Goal: Task Accomplishment & Management: Manage account settings

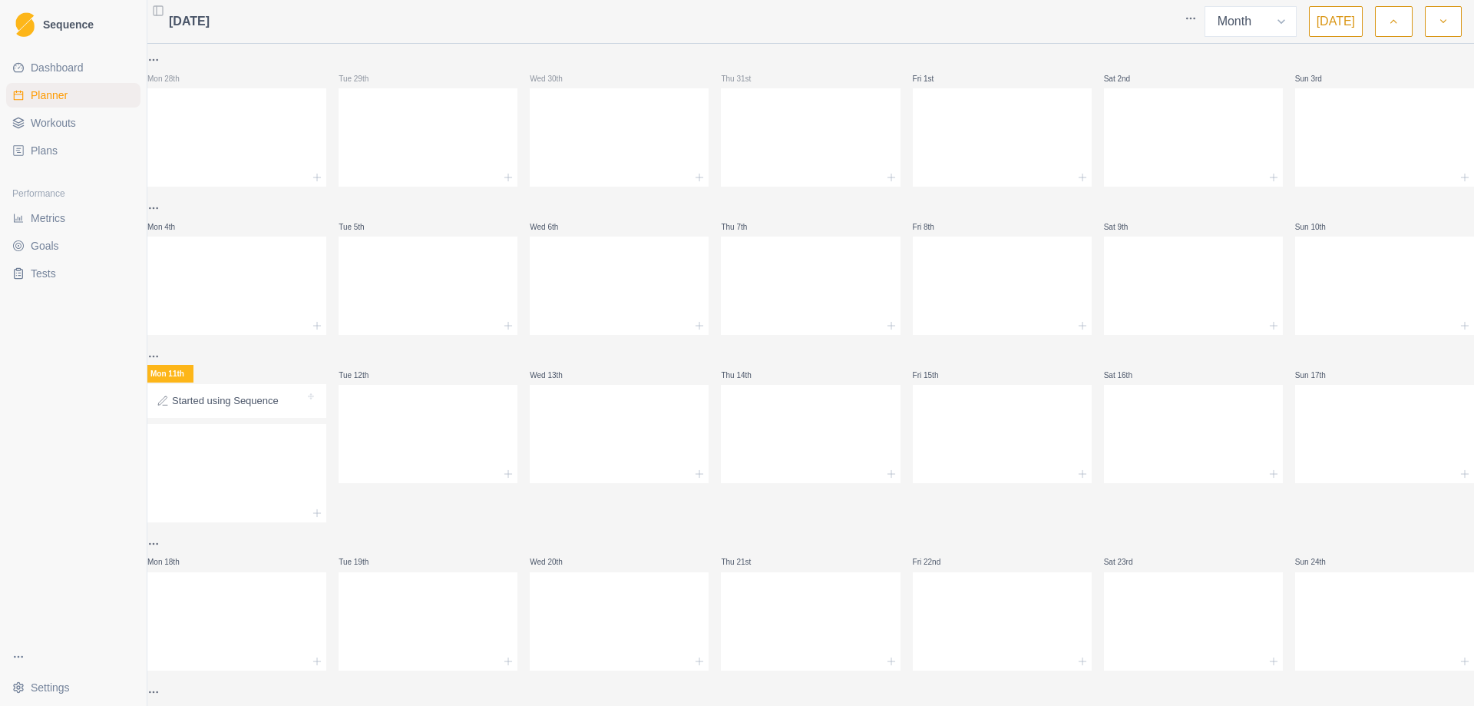
select select "month"
click at [55, 116] on span "Workouts" at bounding box center [53, 122] width 45 height 15
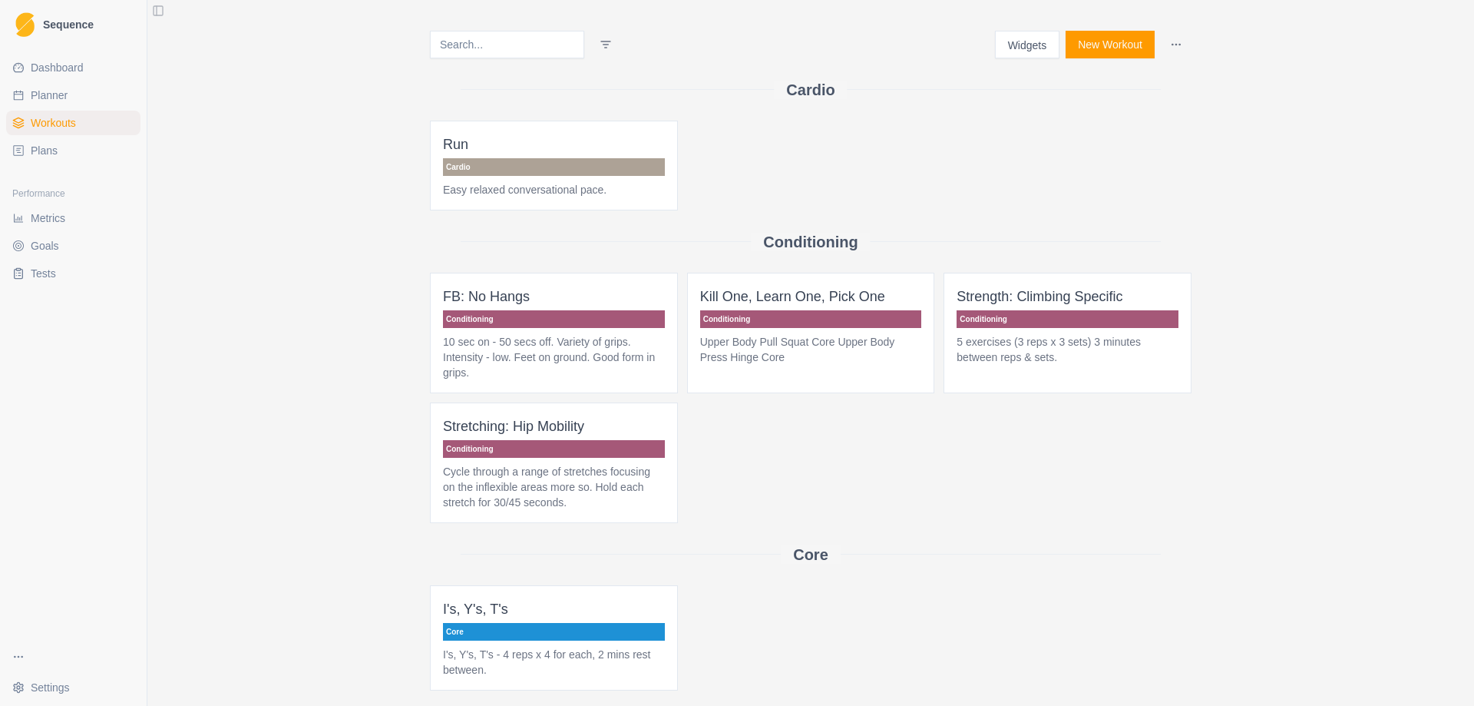
click at [1044, 329] on span "Strength: Climbing Specific Conditioning 5 exercises (3 reps x 3 sets) 3 minute…" at bounding box center [1068, 333] width 248 height 121
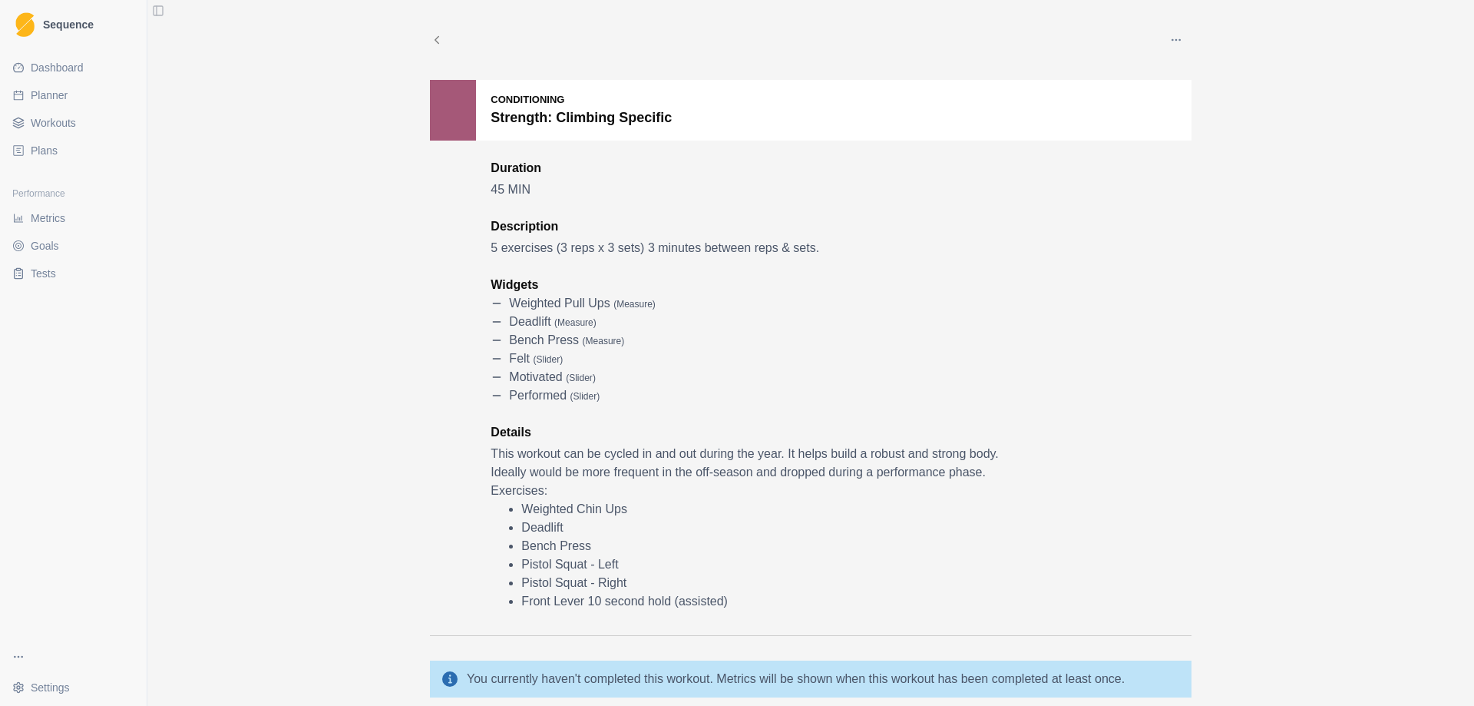
click at [69, 115] on span "Workouts" at bounding box center [53, 122] width 45 height 15
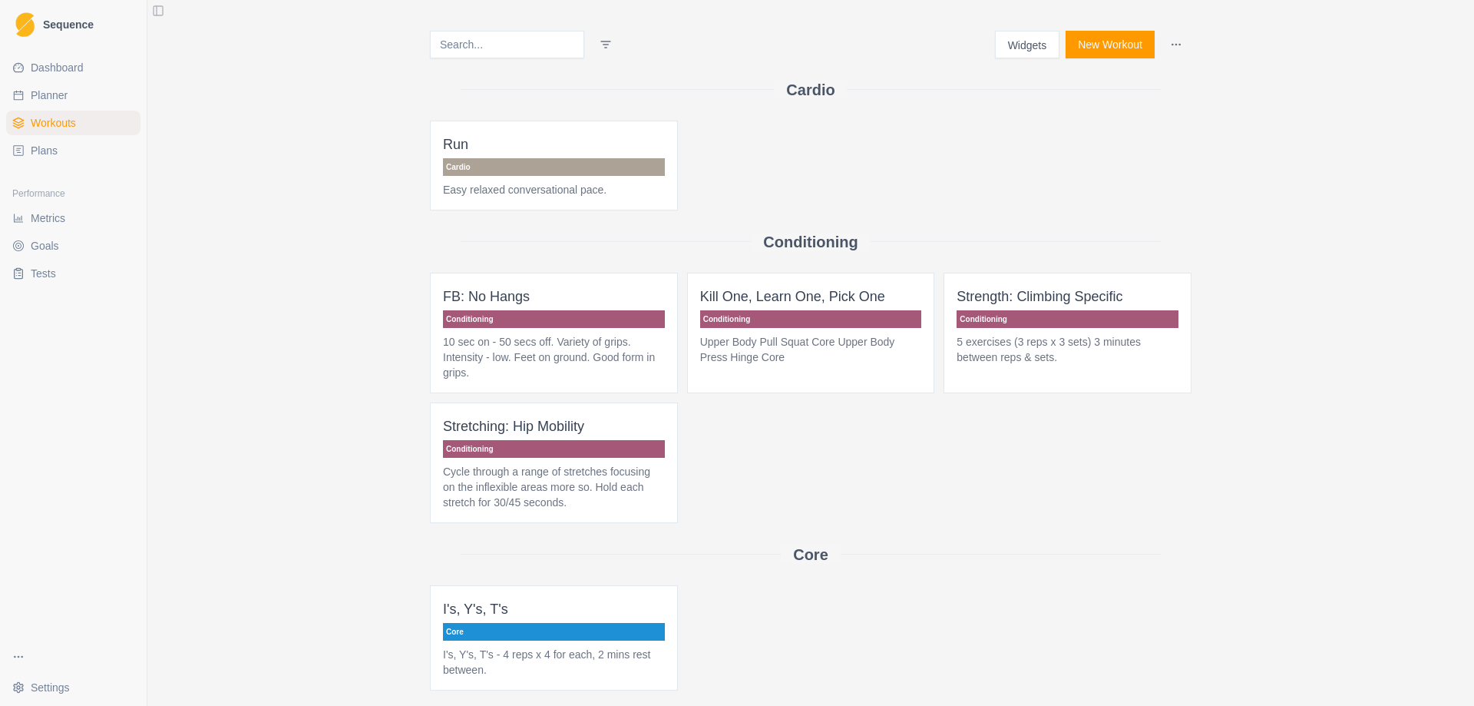
click at [820, 316] on p "Conditioning" at bounding box center [811, 319] width 222 height 18
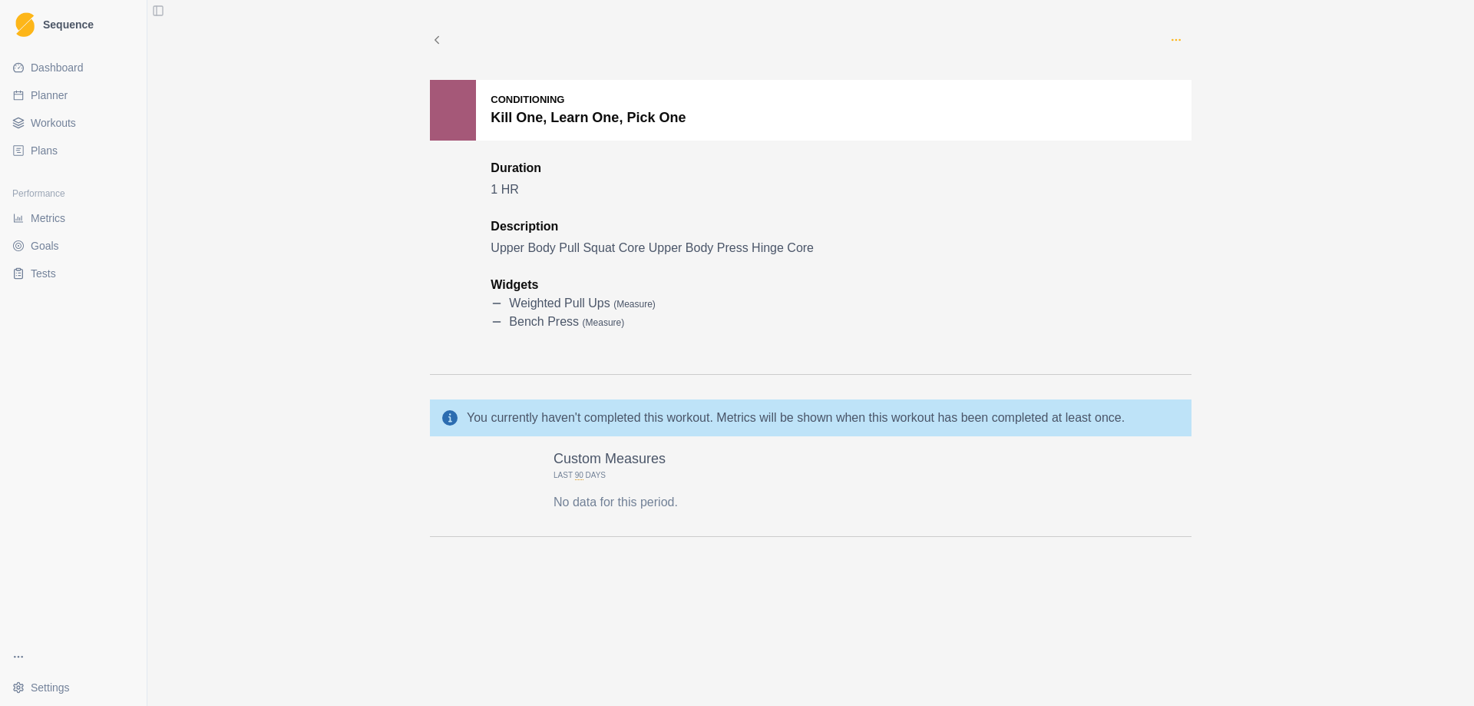
click at [1176, 38] on icon "button" at bounding box center [1176, 40] width 12 height 12
click at [1195, 80] on p "Edit" at bounding box center [1247, 76] width 160 height 16
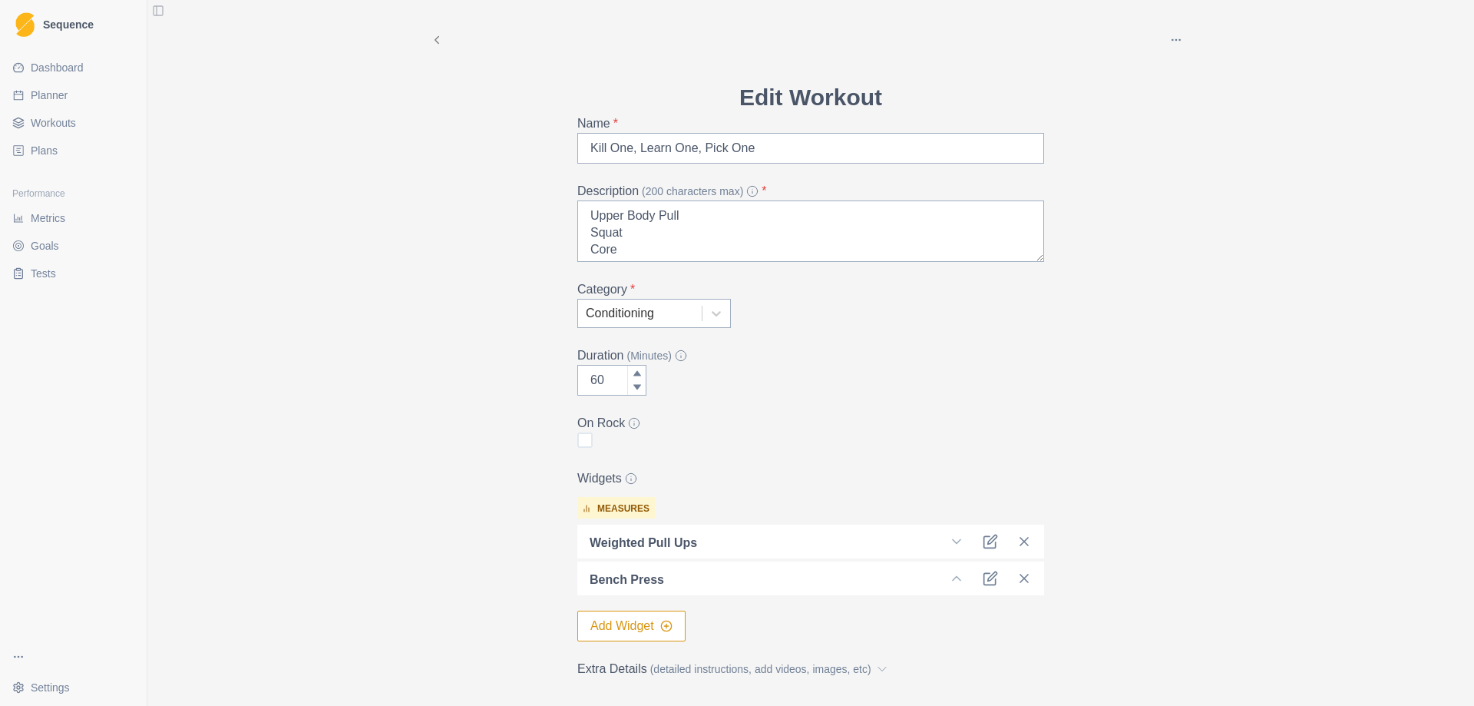
click at [623, 629] on button "Add Widget" at bounding box center [631, 625] width 108 height 31
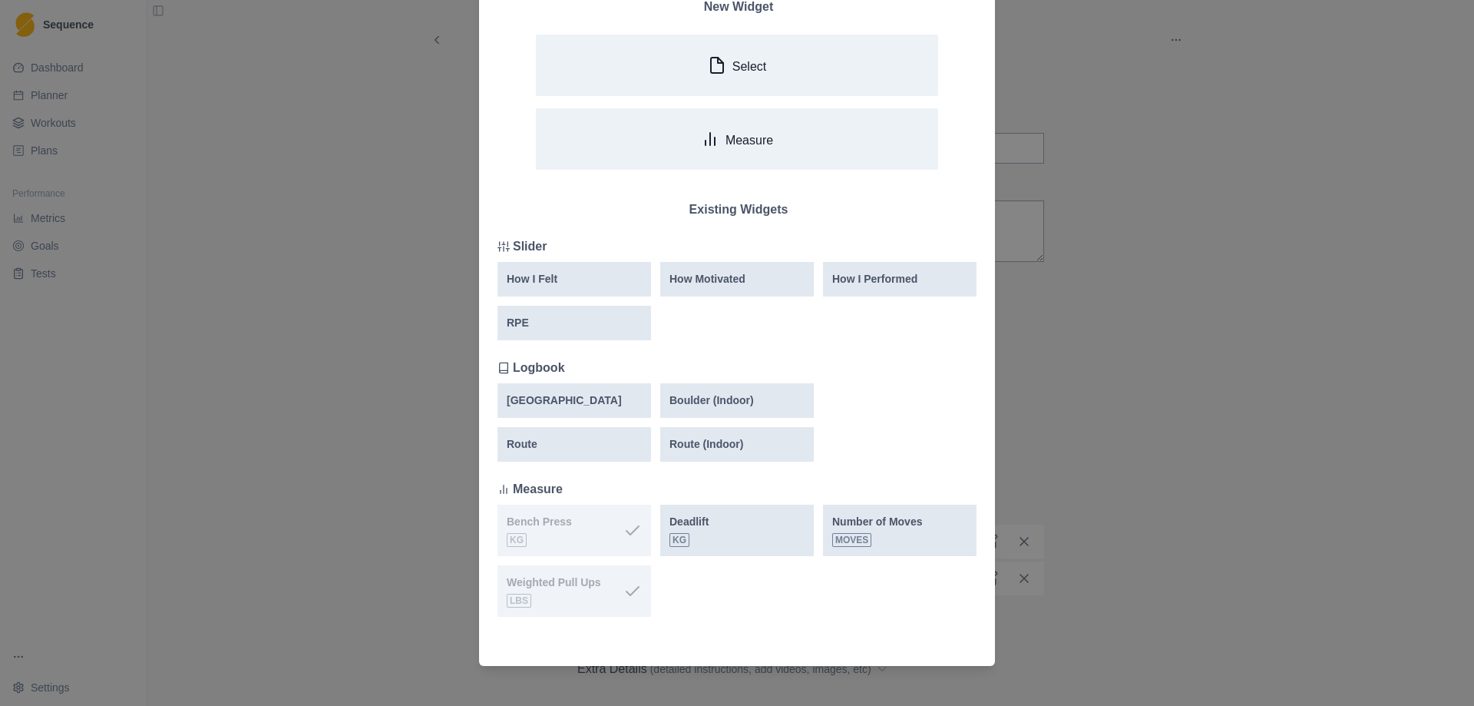
scroll to position [102, 0]
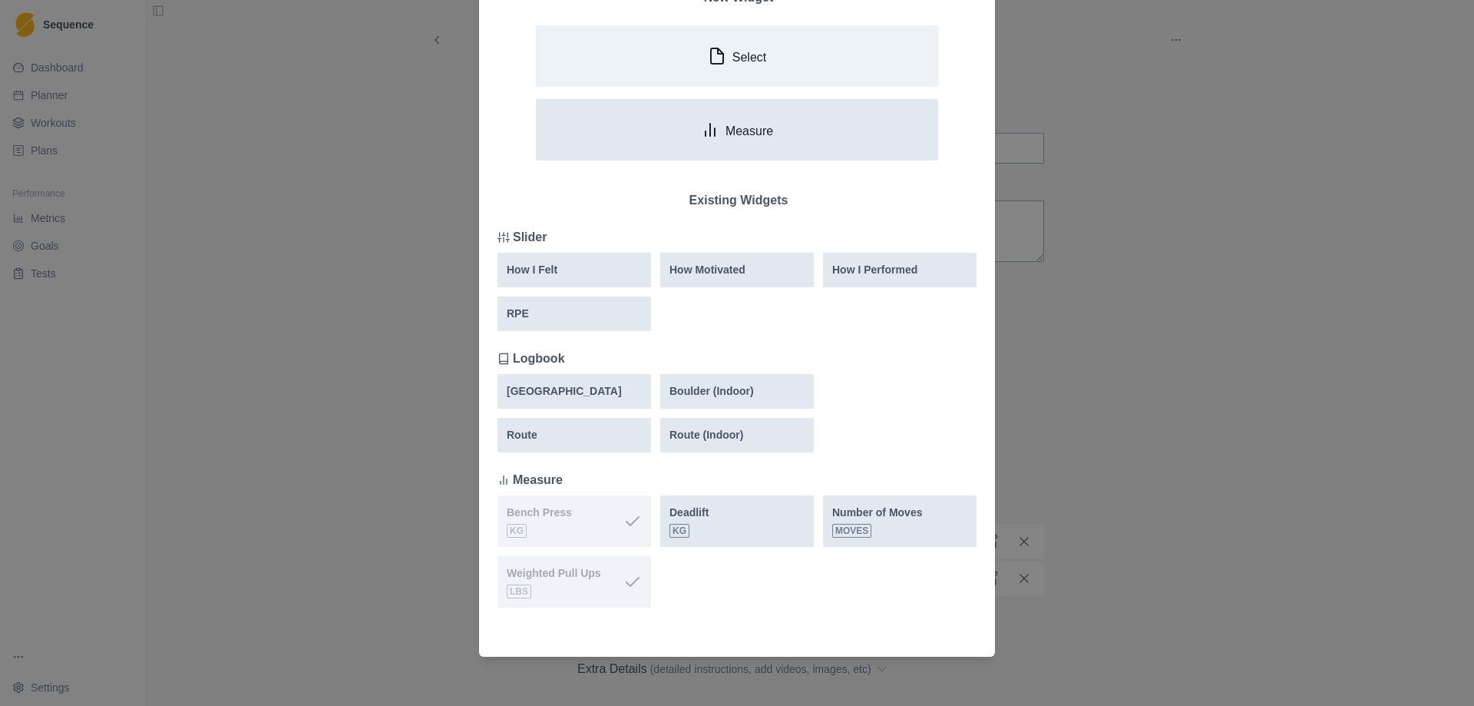
click at [714, 124] on icon "button" at bounding box center [710, 130] width 18 height 18
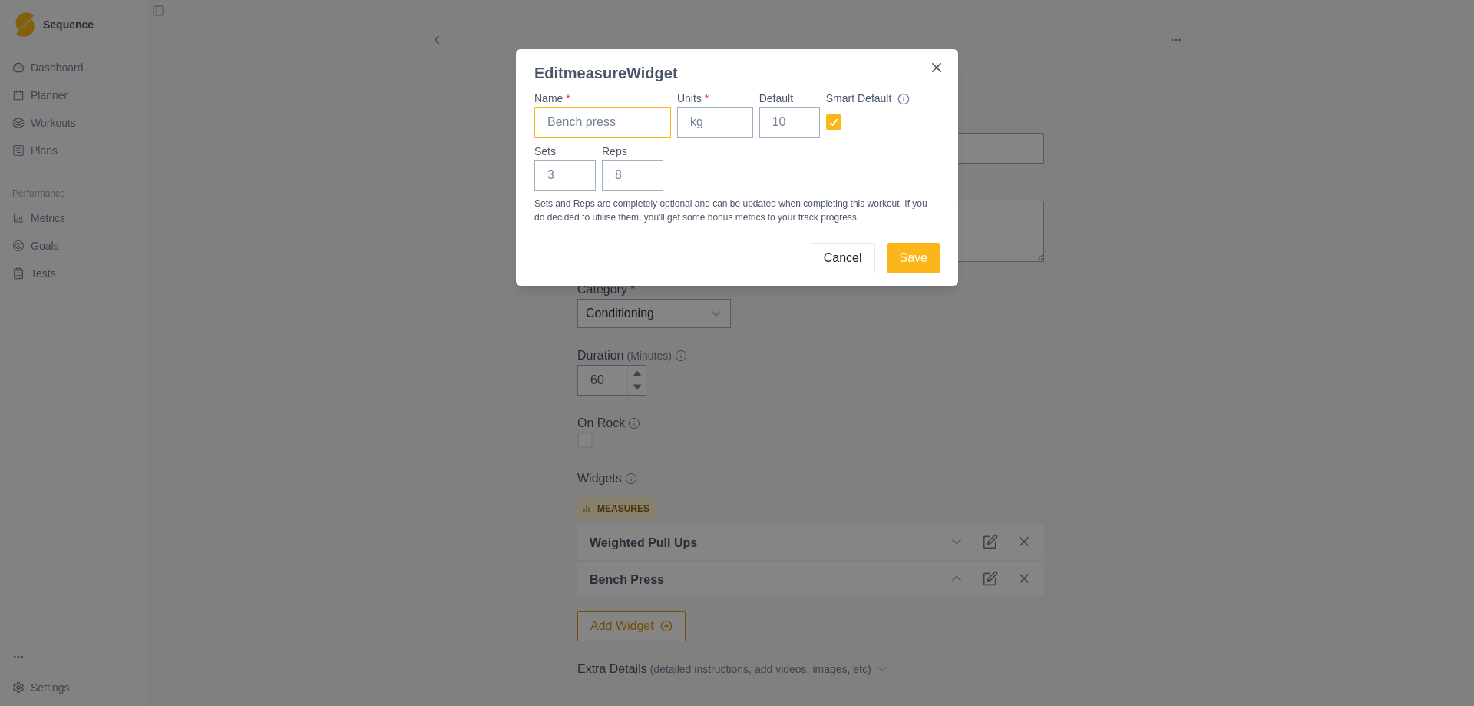
click at [623, 125] on input "Name *" at bounding box center [602, 122] width 137 height 31
click at [937, 68] on icon "Close" at bounding box center [936, 67] width 9 height 9
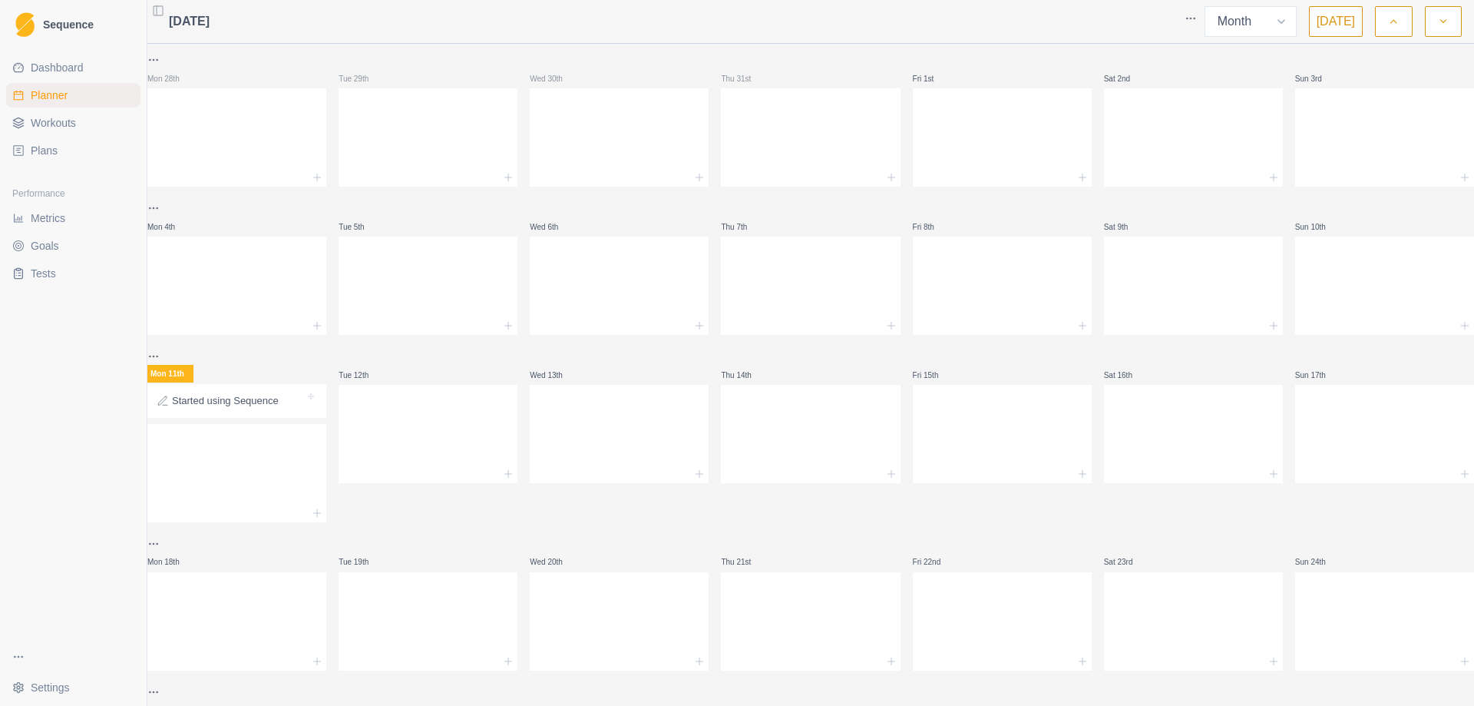
select select "month"
click at [81, 124] on link "Workouts" at bounding box center [73, 123] width 134 height 25
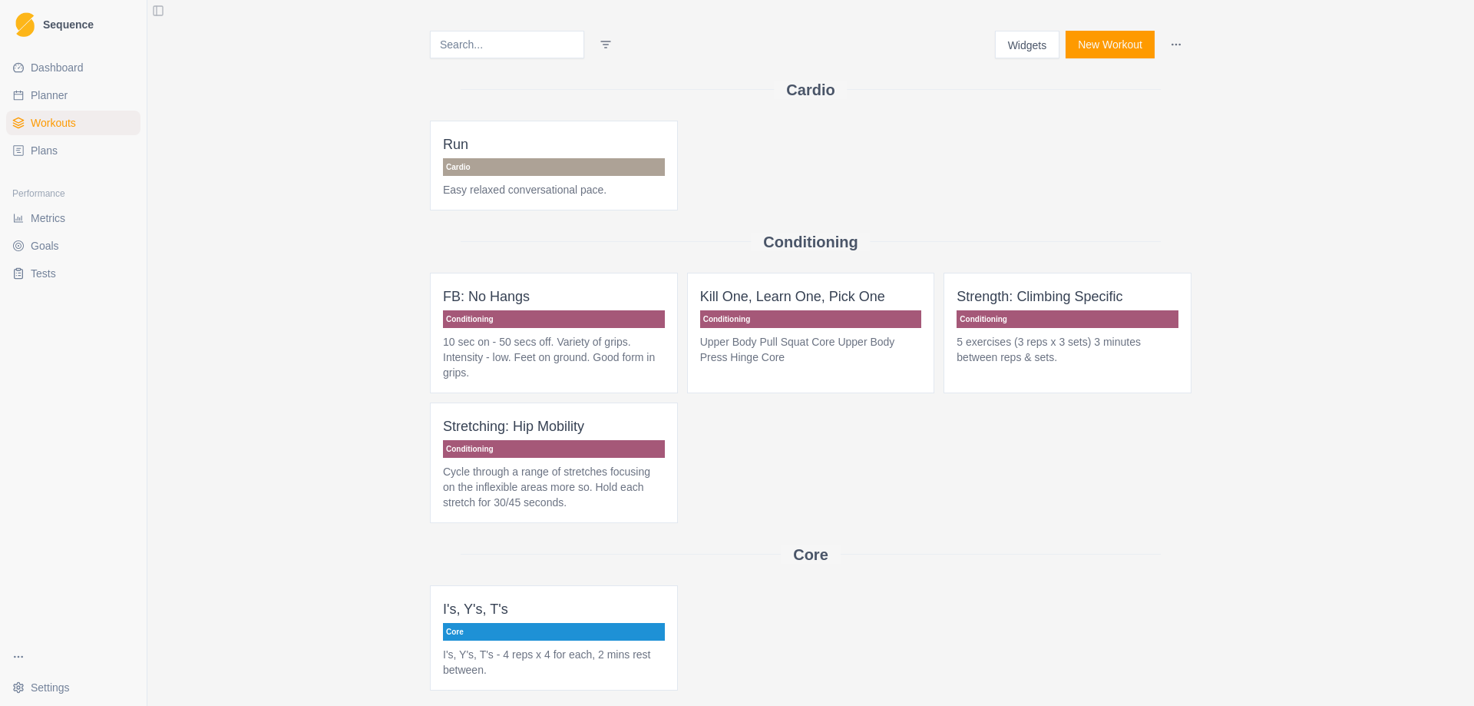
click at [1022, 324] on p "Conditioning" at bounding box center [1068, 319] width 222 height 18
